Goal: Information Seeking & Learning: Understand process/instructions

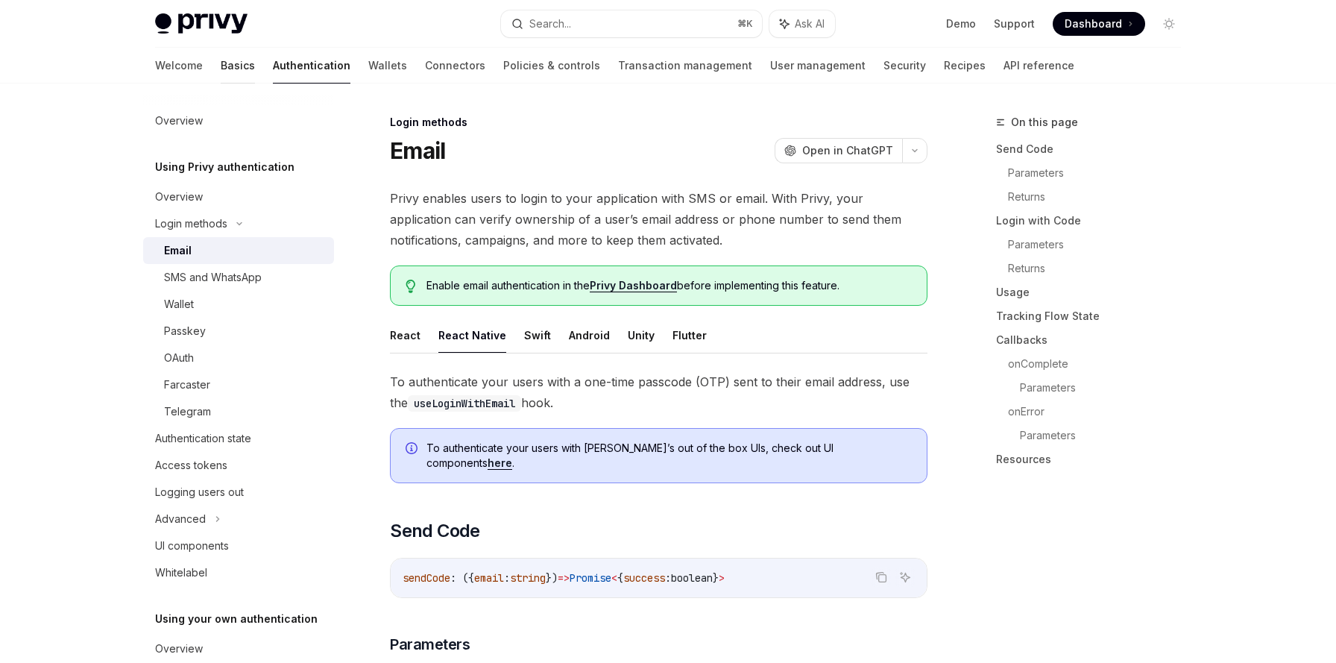
click at [221, 68] on link "Basics" at bounding box center [238, 66] width 34 height 36
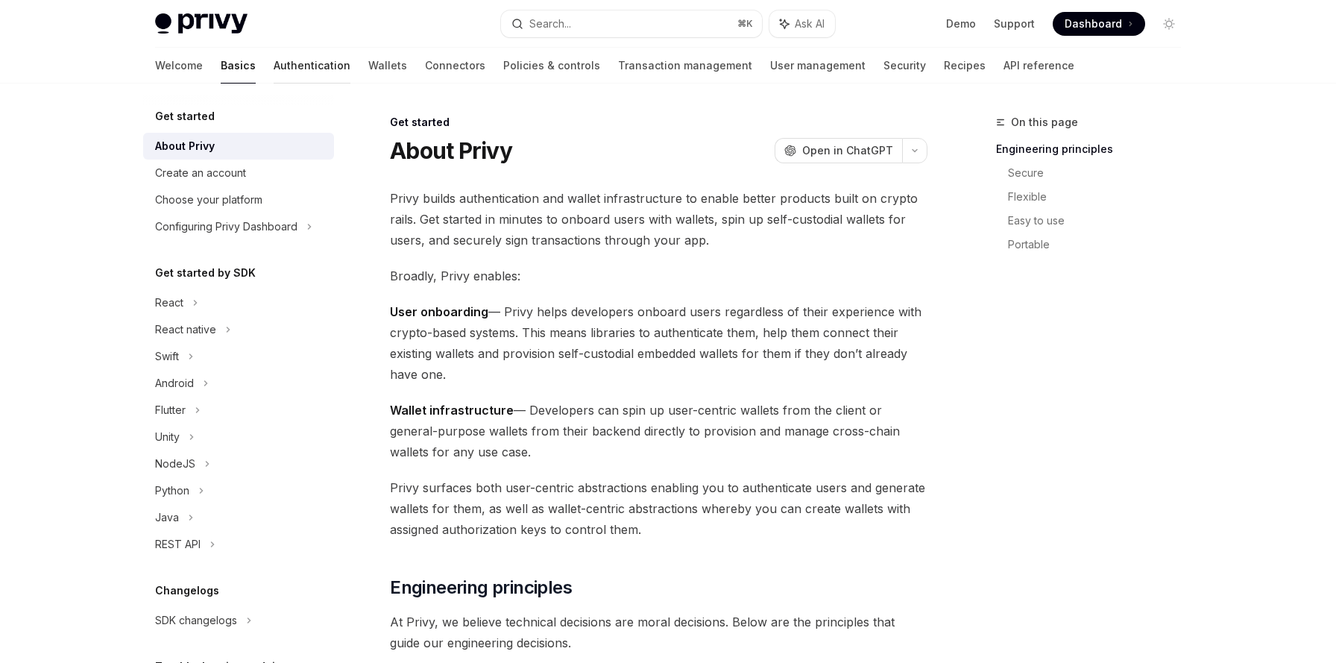
click at [274, 78] on link "Authentication" at bounding box center [312, 66] width 77 height 36
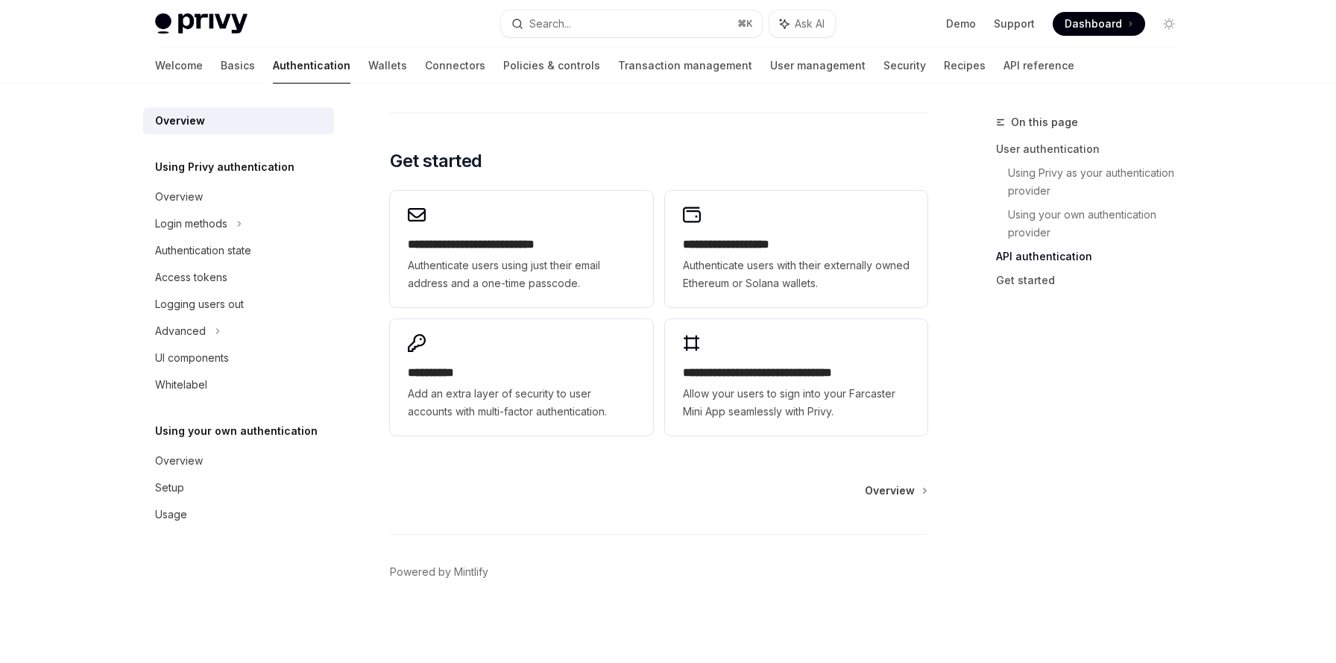
scroll to position [1208, 0]
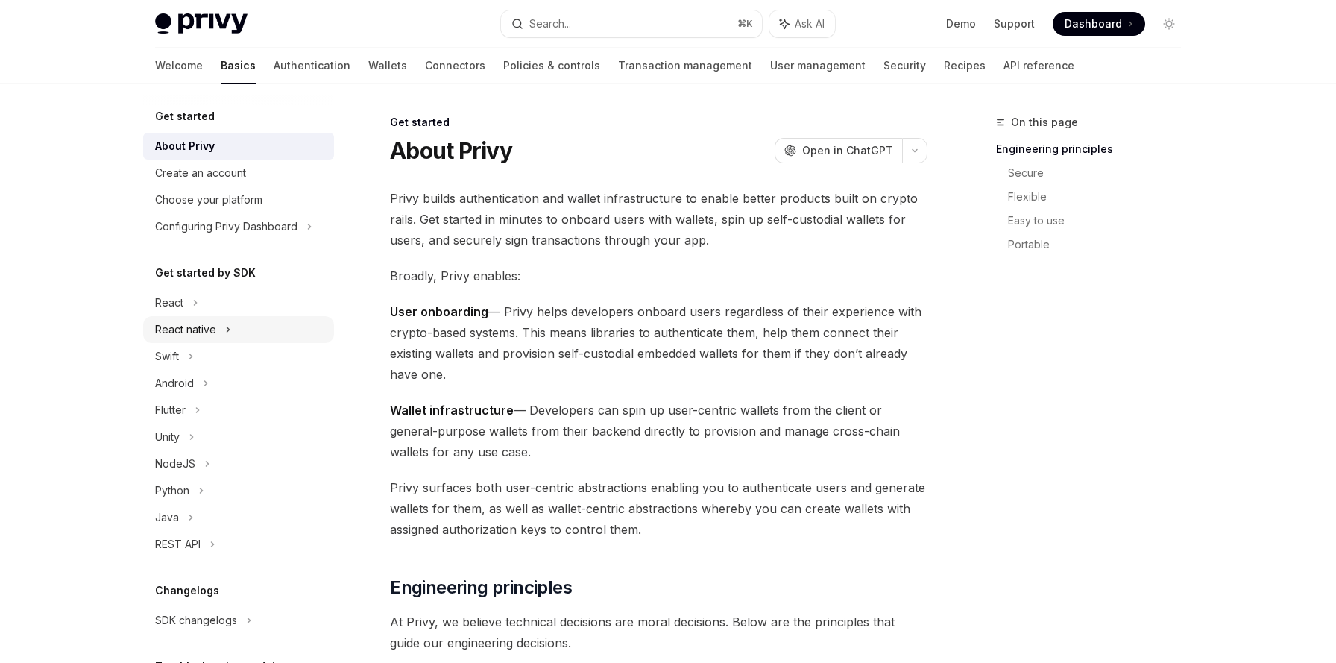
click at [214, 327] on div "React native" at bounding box center [185, 330] width 61 height 18
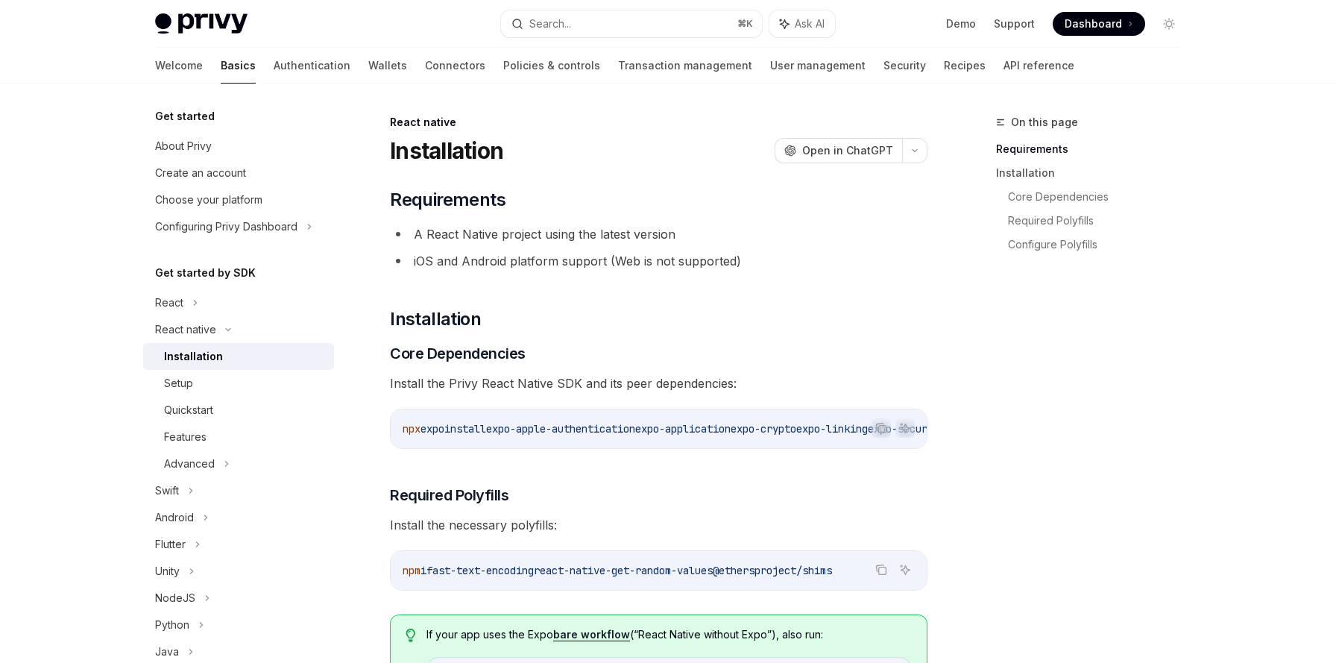
click at [210, 355] on div "Installation" at bounding box center [193, 356] width 59 height 18
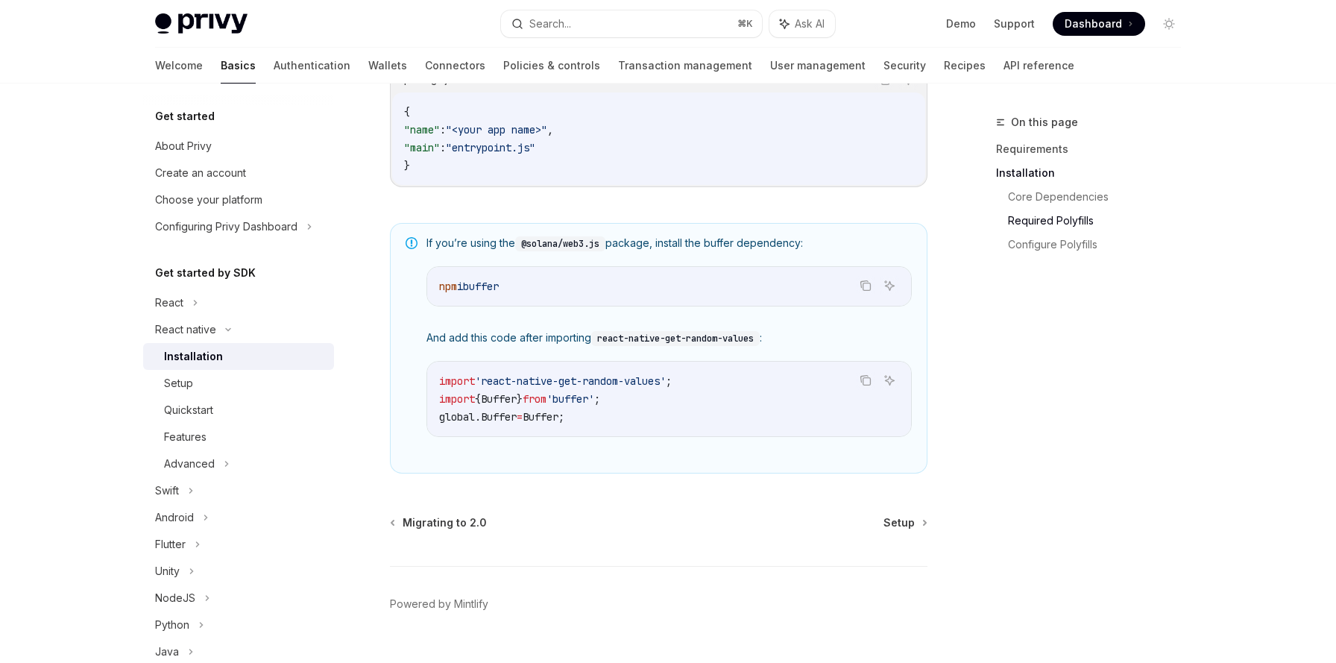
scroll to position [1043, 0]
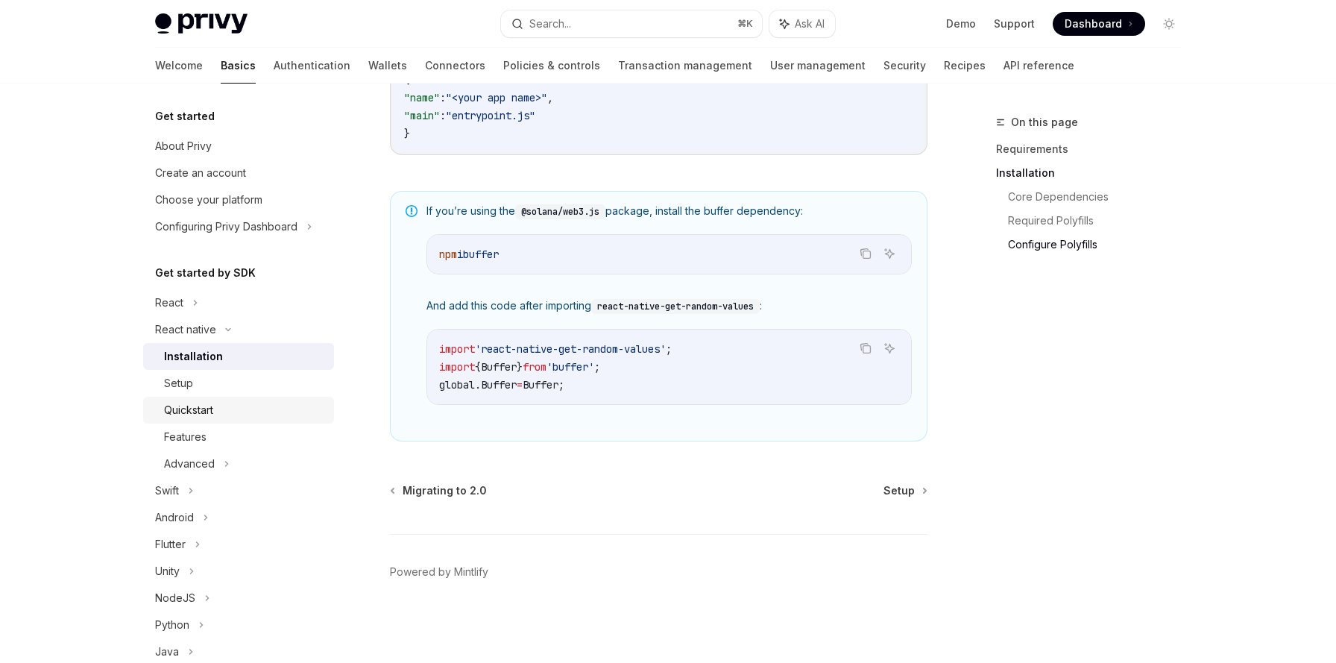
click at [206, 407] on div "Quickstart" at bounding box center [188, 410] width 49 height 18
type textarea "*"
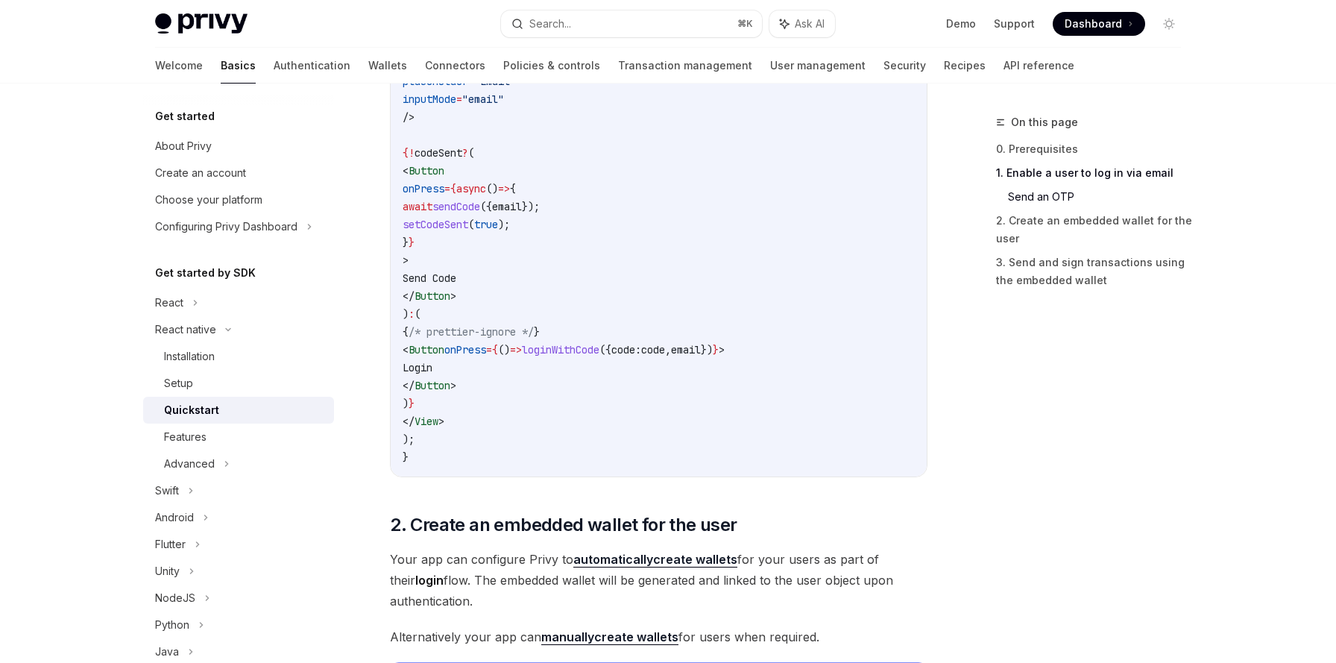
scroll to position [1032, 0]
click at [599, 344] on span "loginWithCode" at bounding box center [561, 347] width 78 height 13
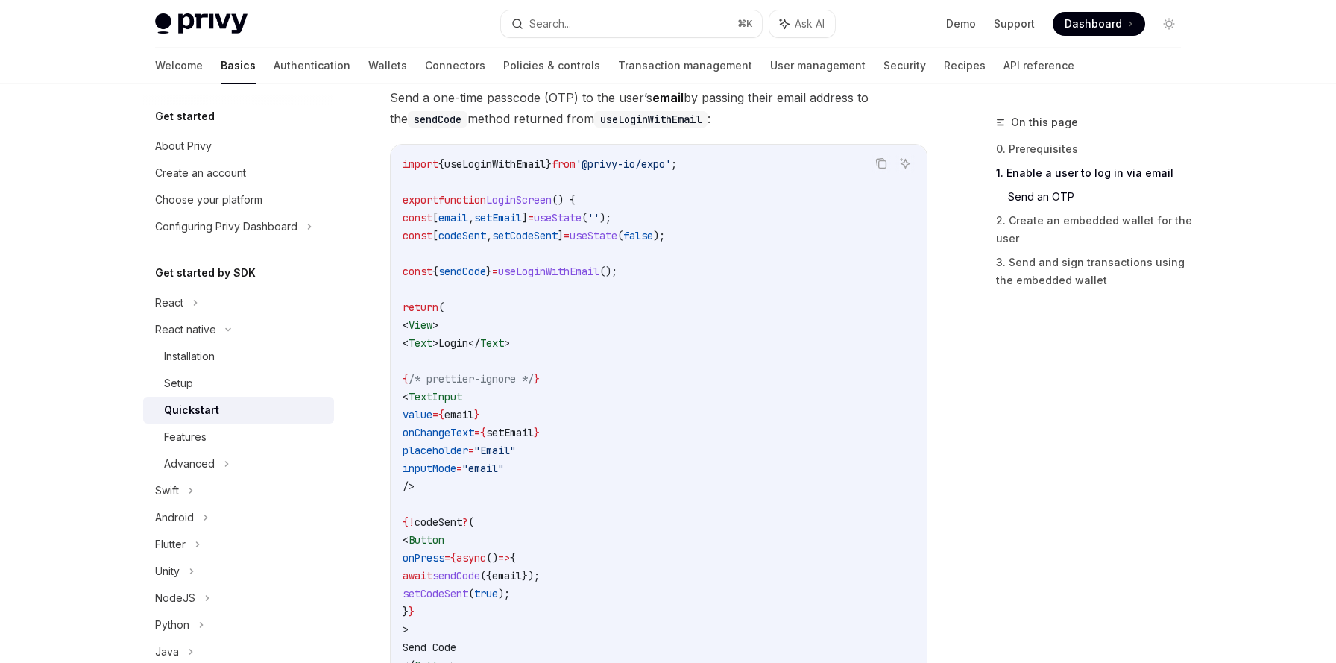
scroll to position [669, 0]
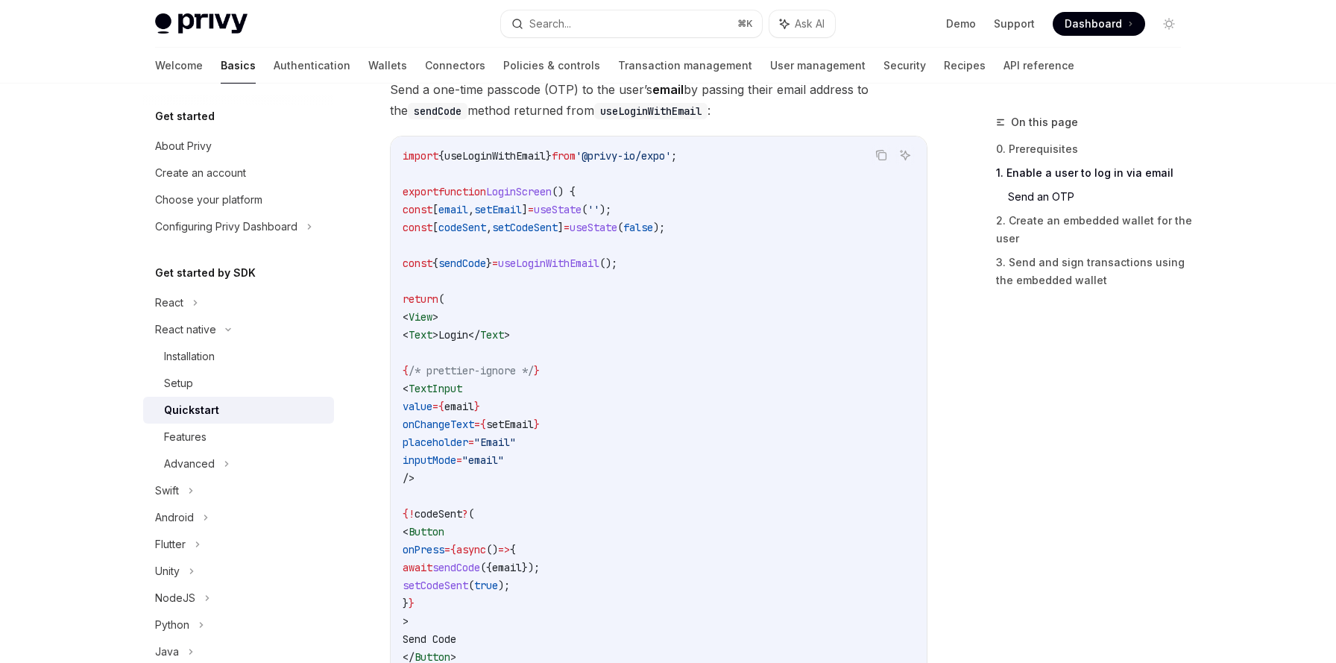
click at [486, 261] on span "sendCode" at bounding box center [462, 262] width 48 height 13
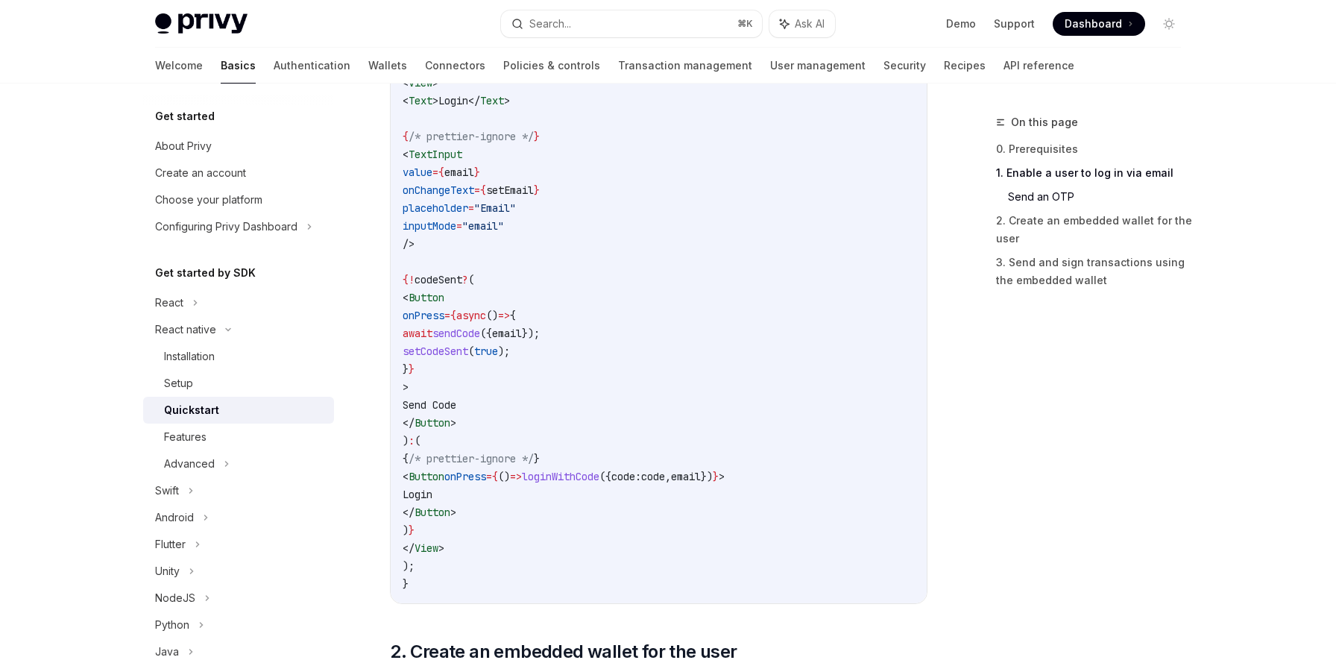
scroll to position [901, 0]
click at [599, 473] on span "loginWithCode" at bounding box center [561, 478] width 78 height 13
copy span "loginWithCode"
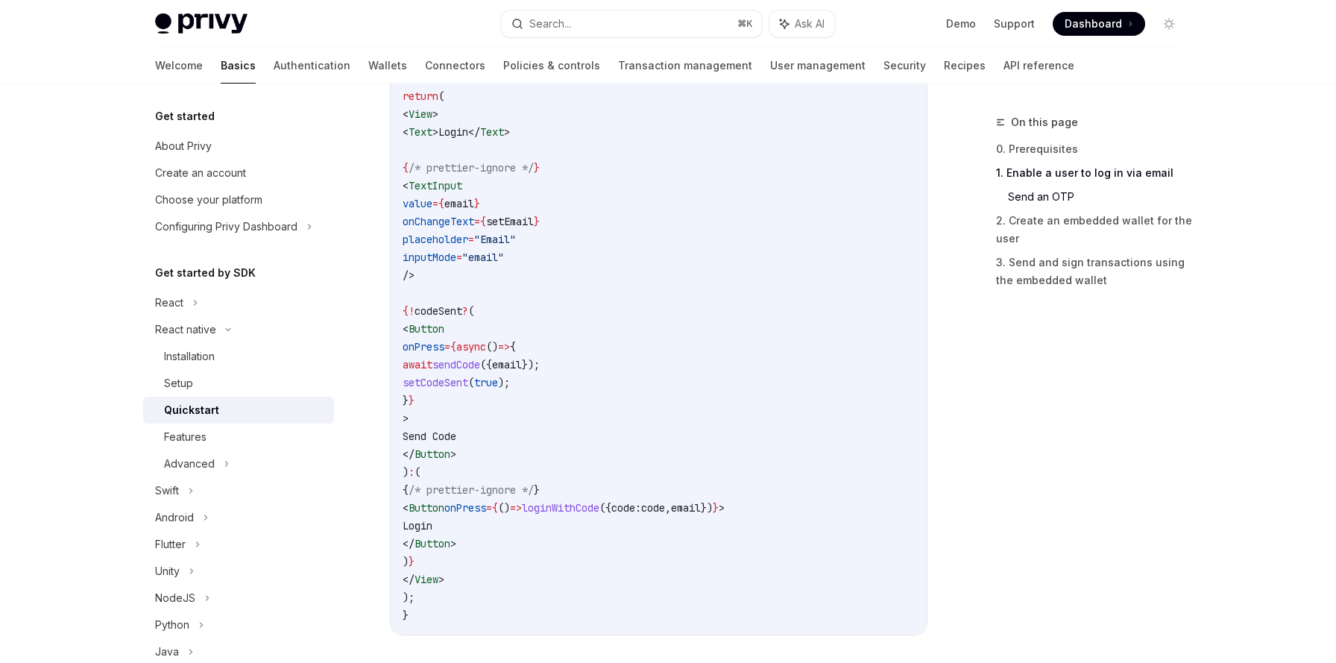
scroll to position [866, 0]
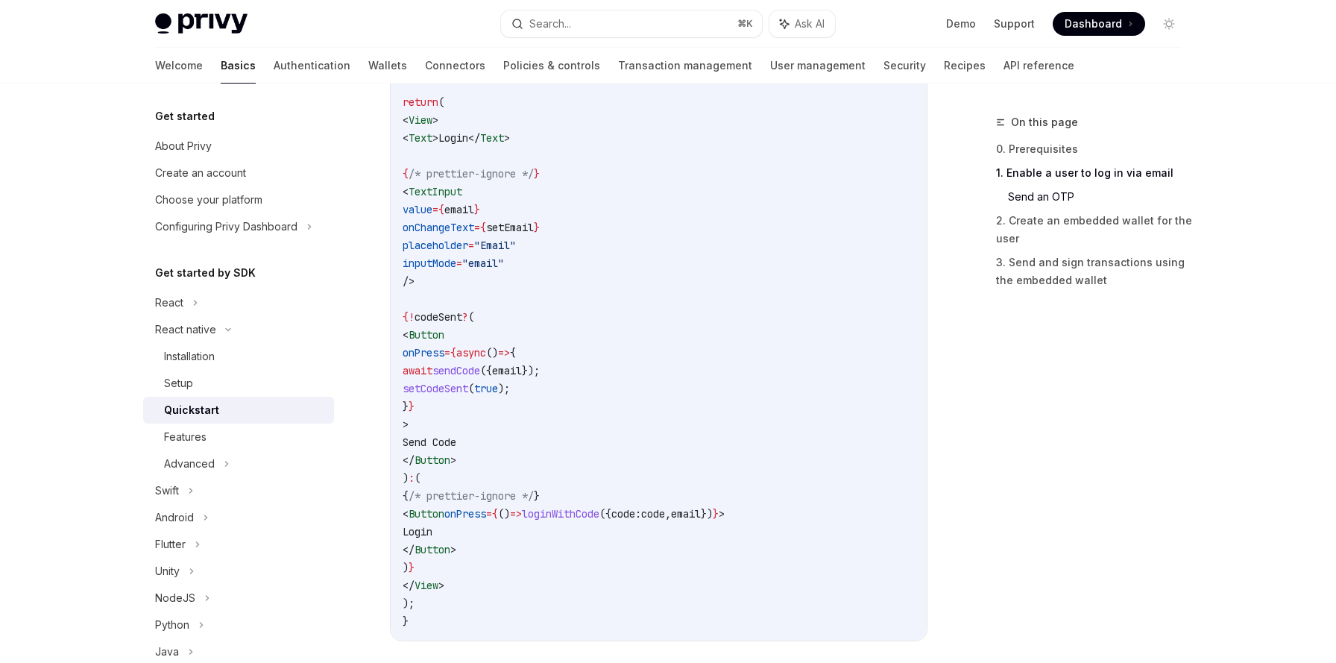
click at [713, 424] on code "import { useLoginWithEmail } from '@privy-io/expo' ; export function LoginScree…" at bounding box center [659, 290] width 512 height 680
